Goal: Find specific page/section: Find specific page/section

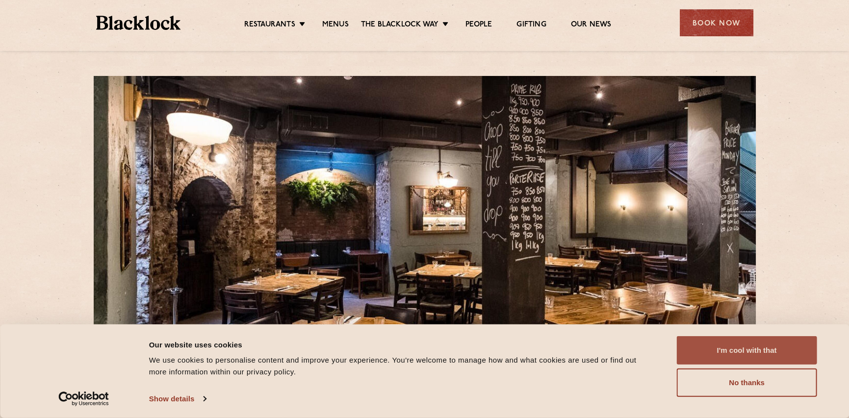
click at [729, 353] on button "I'm cool with that" at bounding box center [747, 350] width 140 height 28
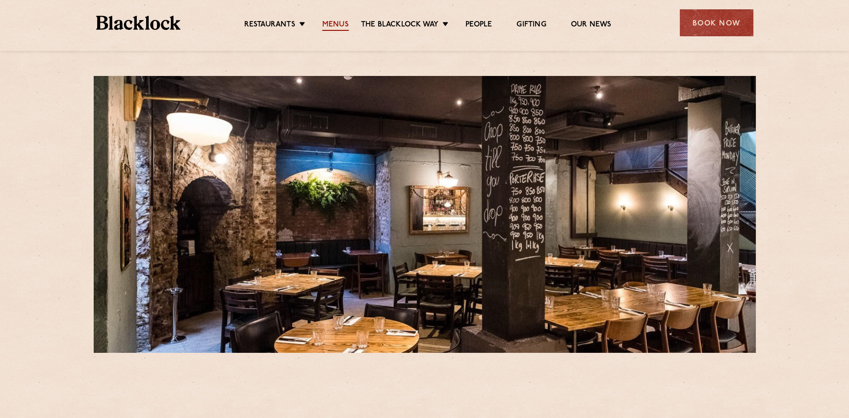
click at [334, 24] on link "Menus" at bounding box center [335, 25] width 26 height 11
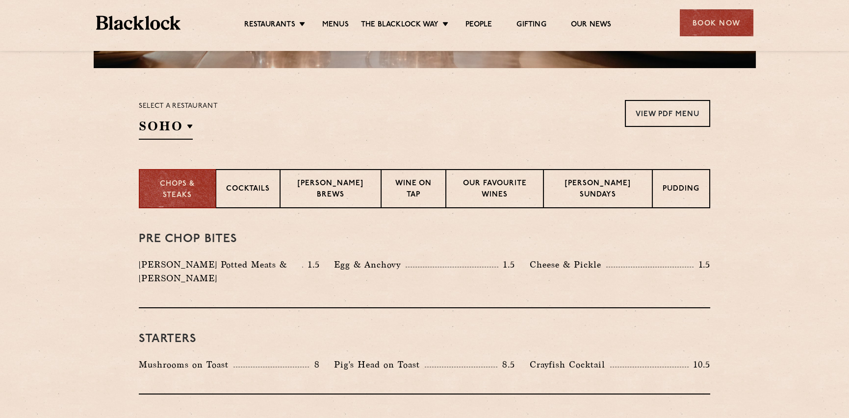
scroll to position [294, 0]
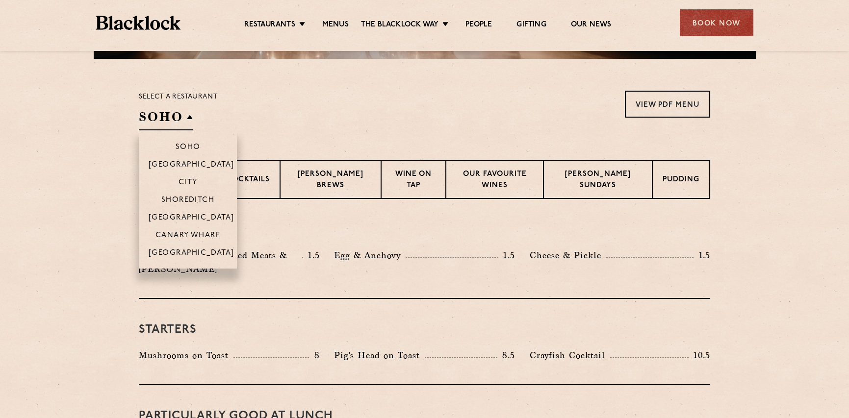
click at [178, 113] on h2 "SOHO" at bounding box center [166, 119] width 54 height 22
click at [187, 183] on p "City" at bounding box center [188, 184] width 19 height 10
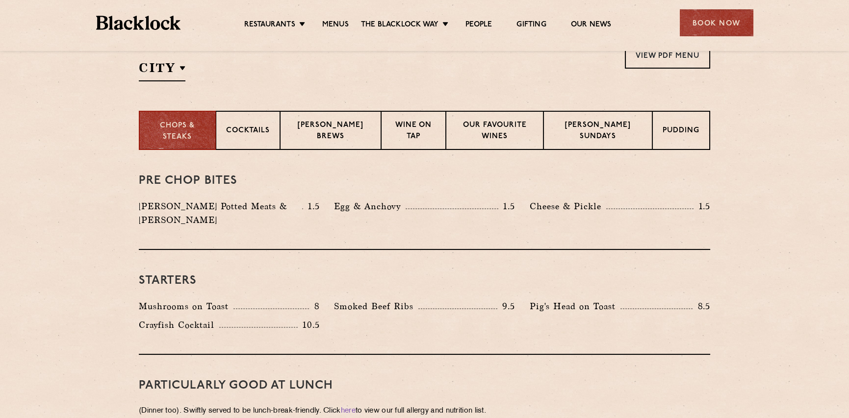
scroll to position [340, 0]
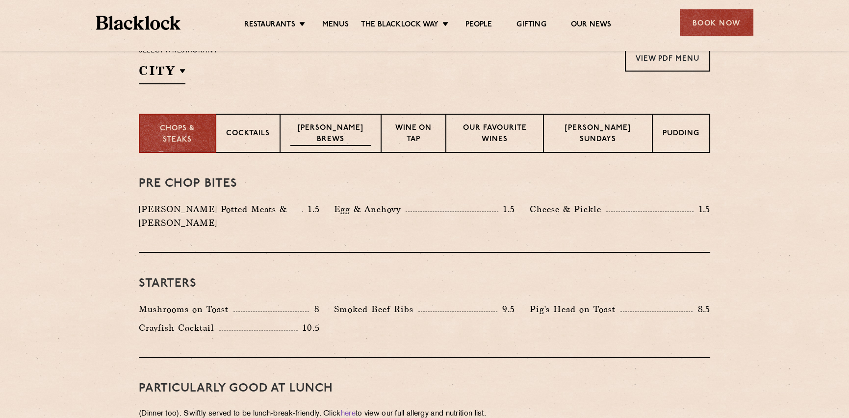
click at [324, 142] on p "[PERSON_NAME] Brews" at bounding box center [330, 134] width 80 height 23
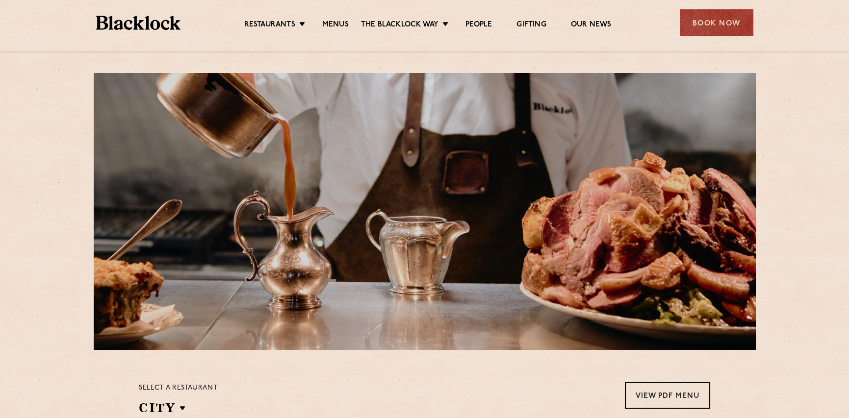
scroll to position [0, 0]
